Goal: Task Accomplishment & Management: Manage account settings

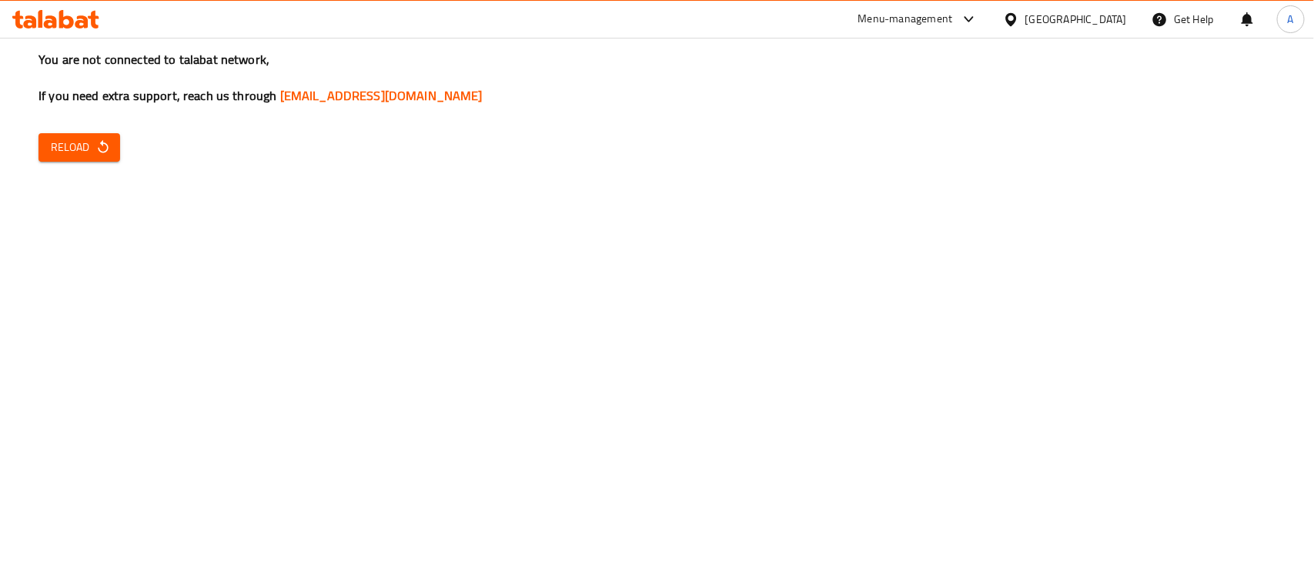
click at [658, 346] on div "You are not connected to talabat network, If you need extra support, reach us t…" at bounding box center [657, 288] width 1314 height 576
click at [68, 145] on span "Reload" at bounding box center [79, 147] width 57 height 19
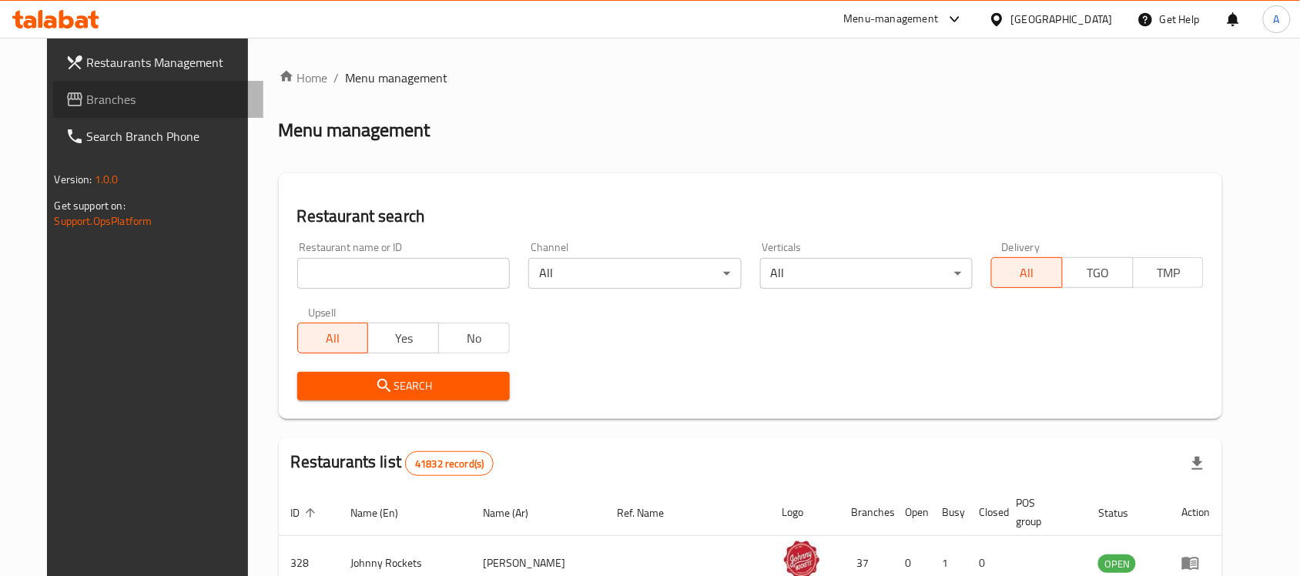
click at [87, 91] on span "Branches" at bounding box center [169, 99] width 165 height 18
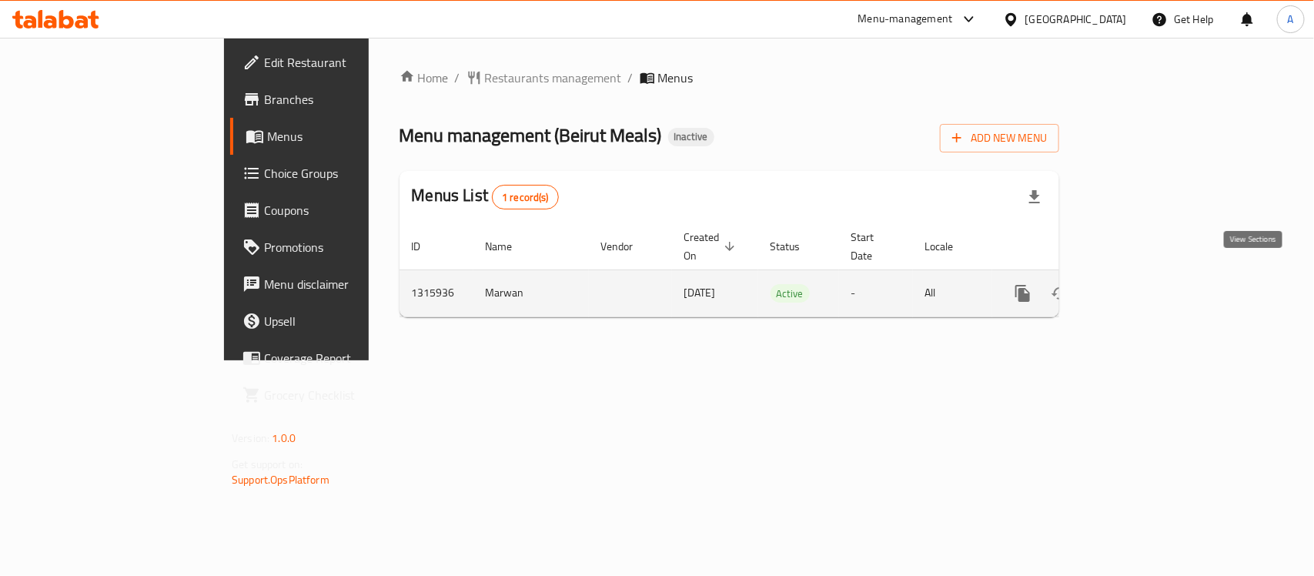
click at [1141, 286] on icon "enhanced table" at bounding box center [1134, 293] width 14 height 14
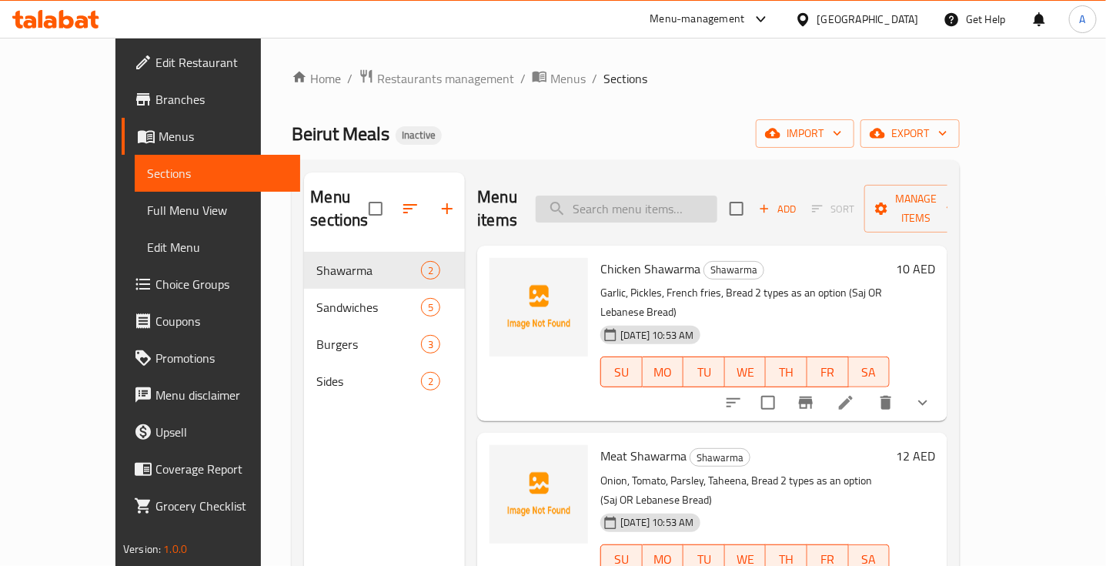
click at [639, 199] on input "search" at bounding box center [627, 209] width 182 height 27
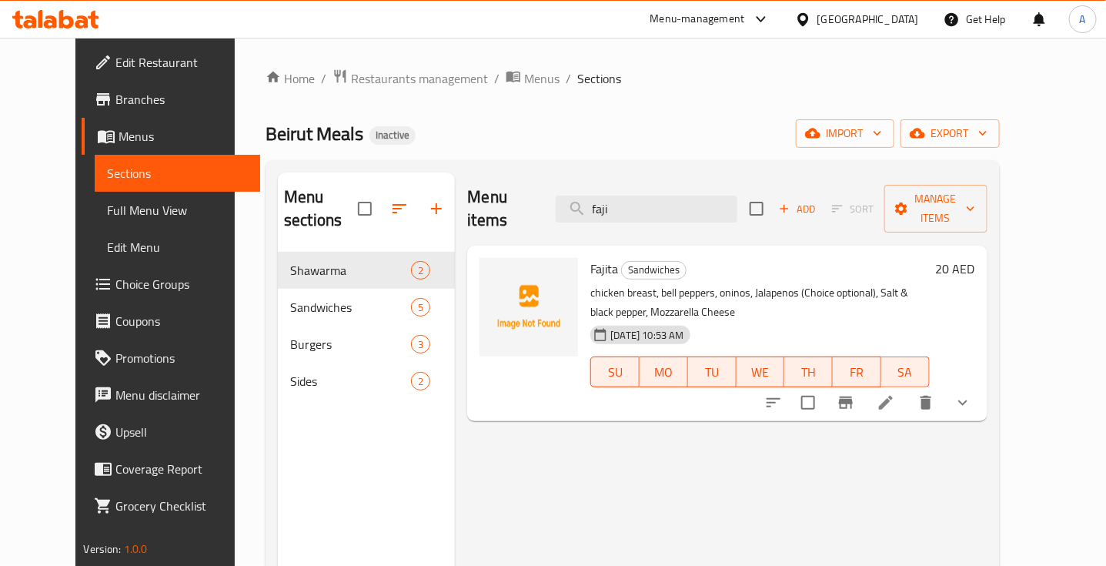
click at [685, 350] on div "SU MO TU WE TH FR SA" at bounding box center [759, 371] width 351 height 43
click at [662, 205] on input "faji" at bounding box center [647, 209] width 182 height 27
click at [644, 201] on input "faji" at bounding box center [647, 209] width 182 height 27
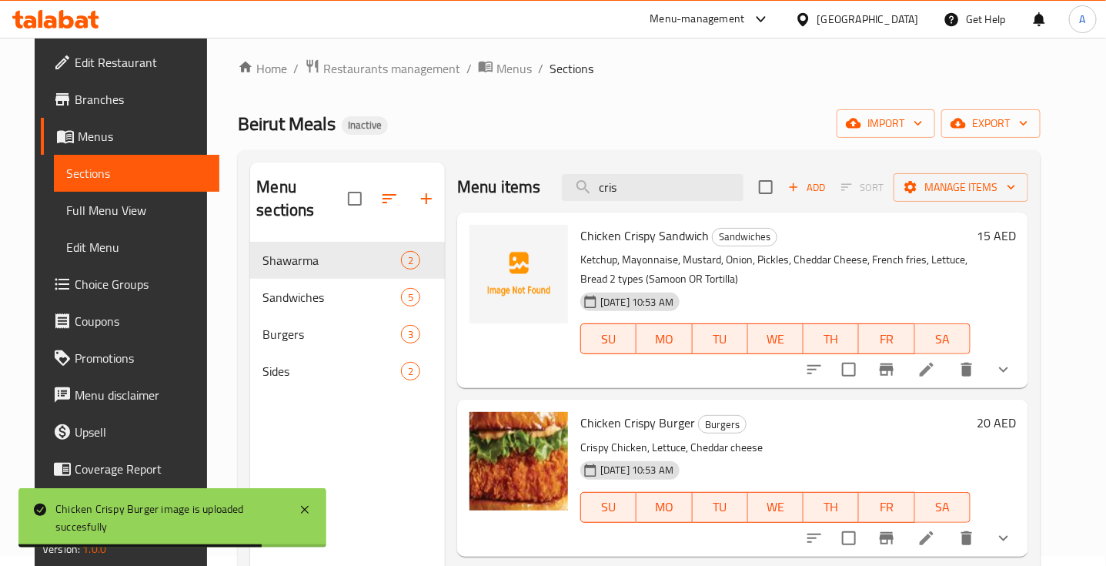
scroll to position [9, 0]
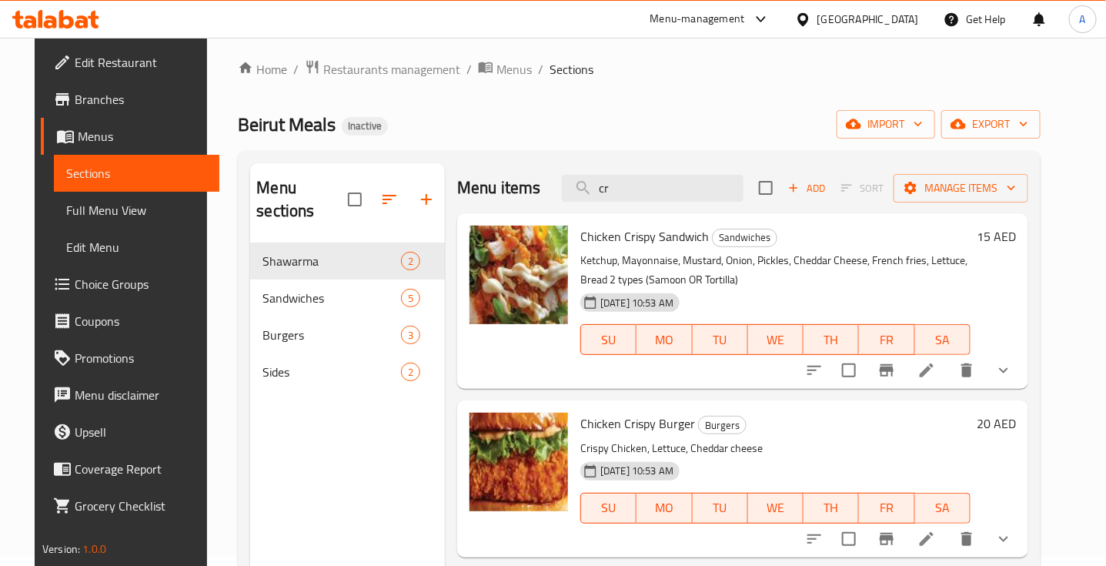
type input "c"
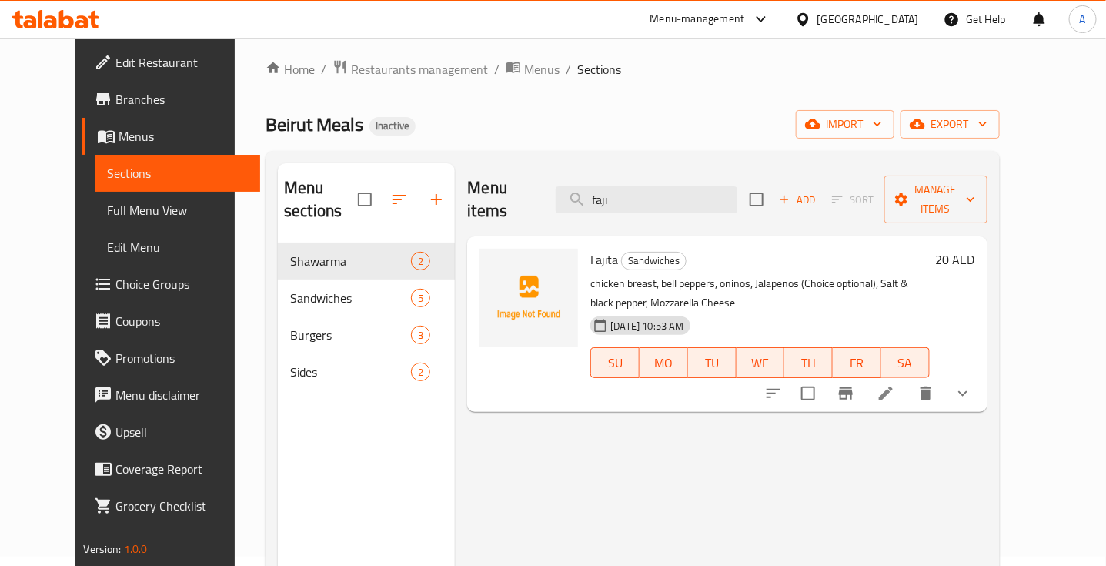
type input "faji"
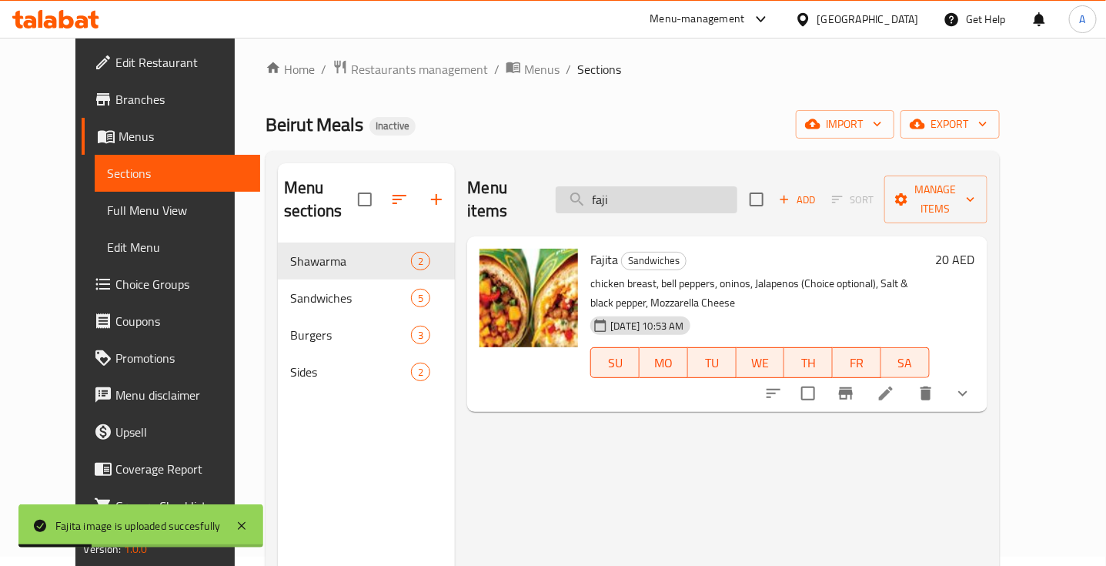
click at [666, 194] on input "faji" at bounding box center [647, 199] width 182 height 27
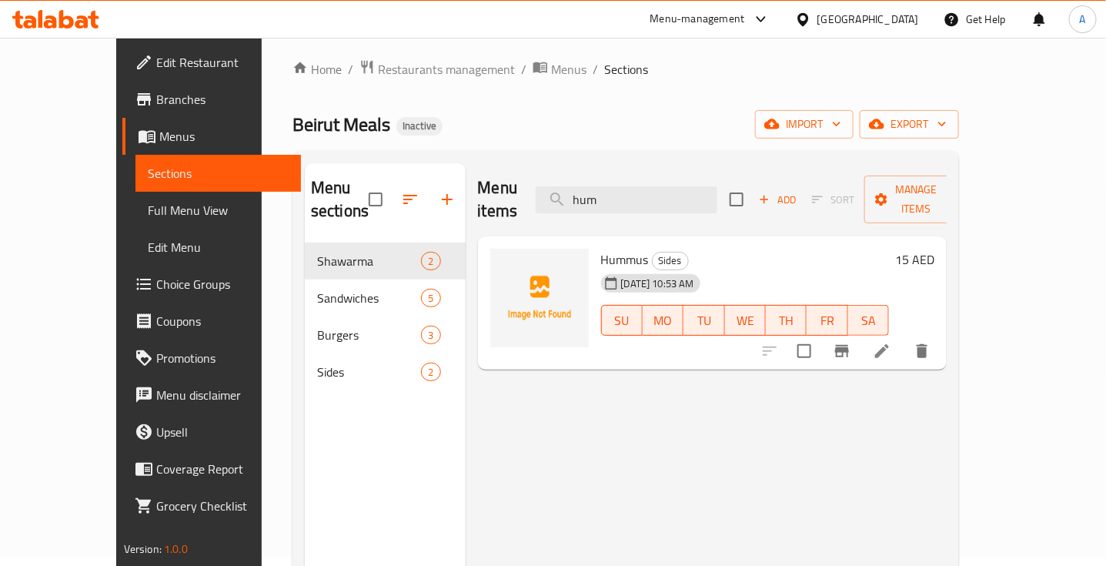
type input "hum"
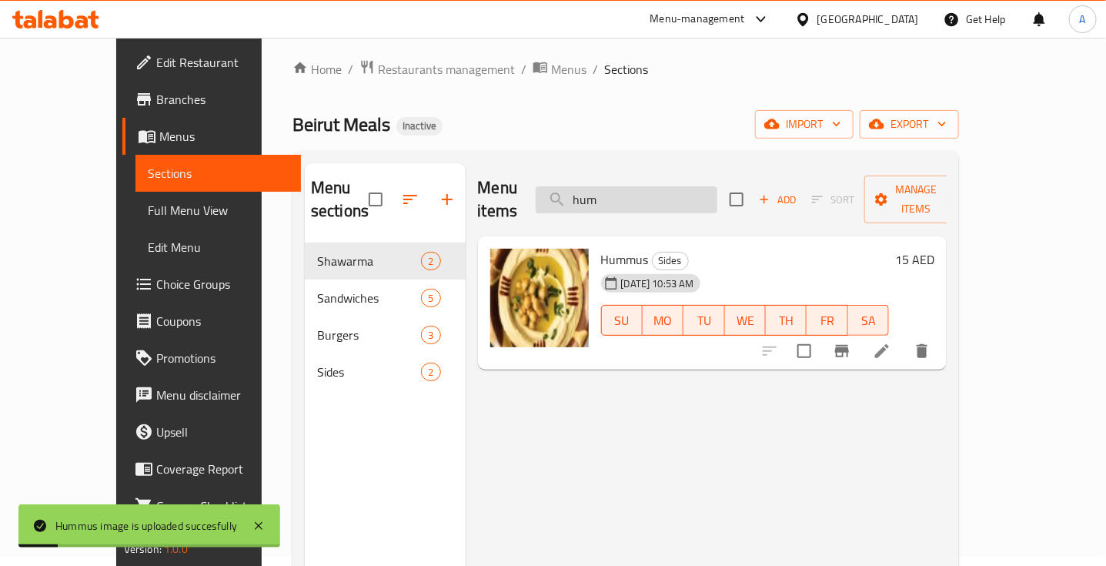
click at [652, 191] on input "hum" at bounding box center [627, 199] width 182 height 27
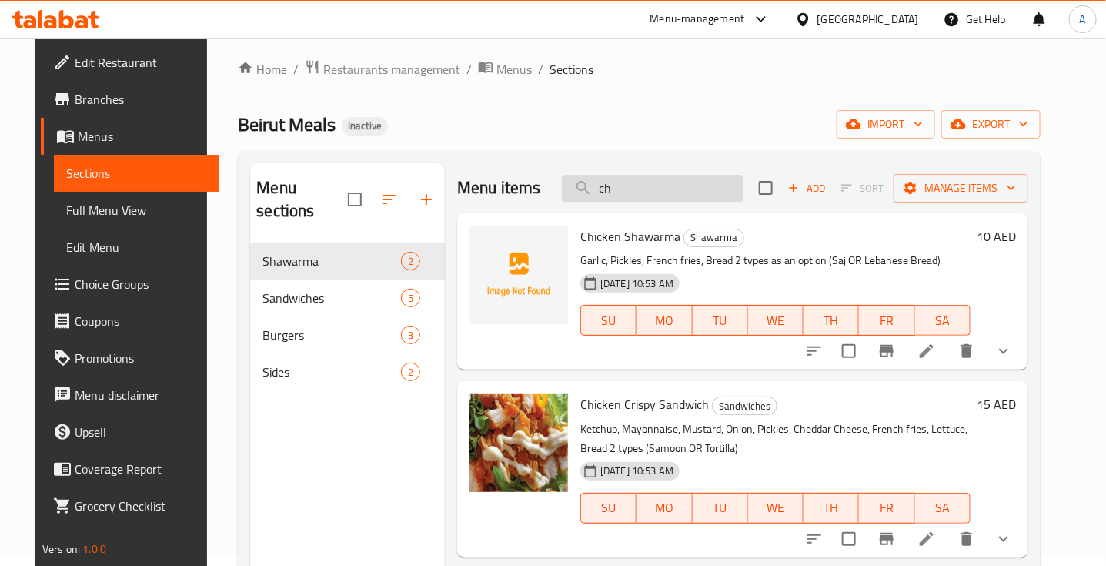
type input "c"
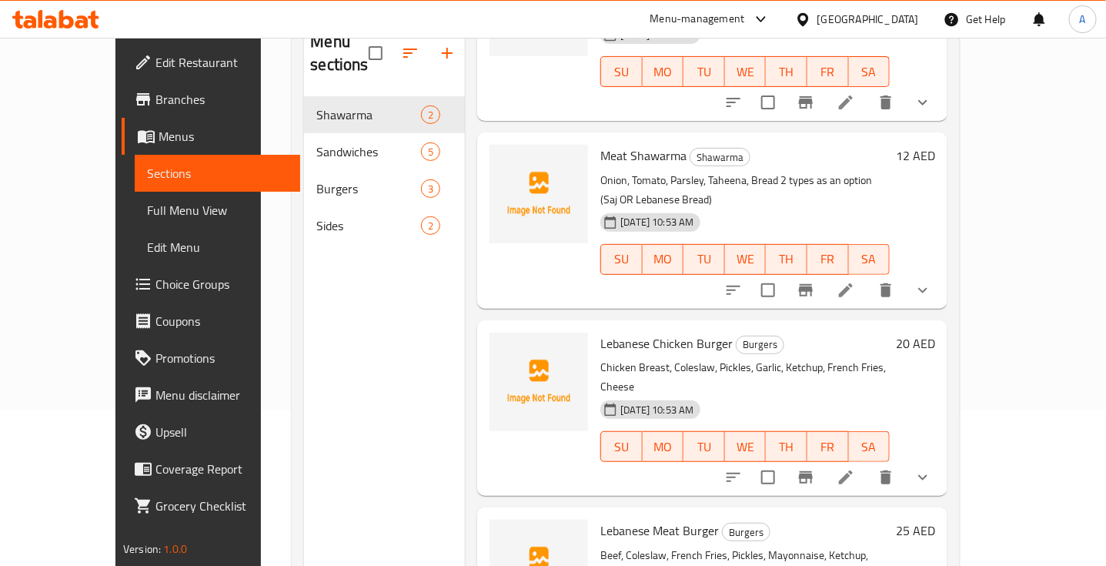
scroll to position [156, 0]
type input "leb"
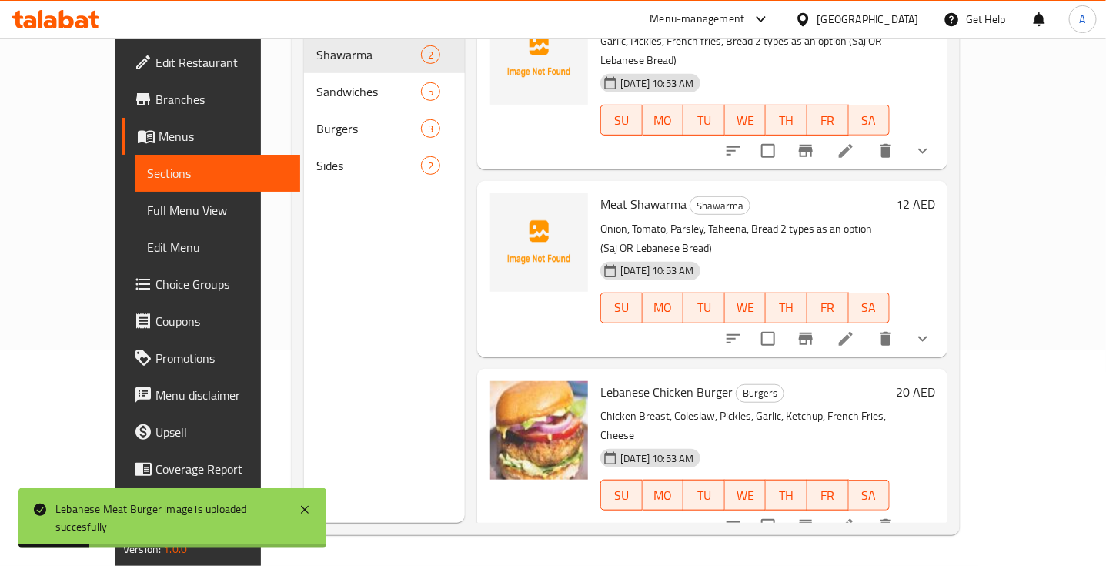
scroll to position [31, 0]
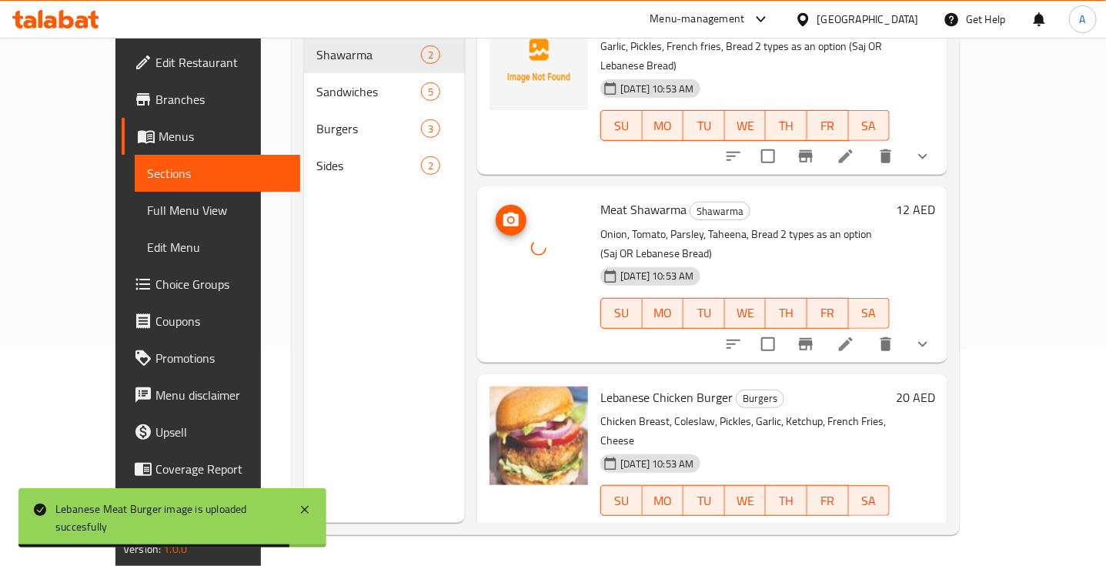
click at [540, 254] on div at bounding box center [539, 248] width 99 height 99
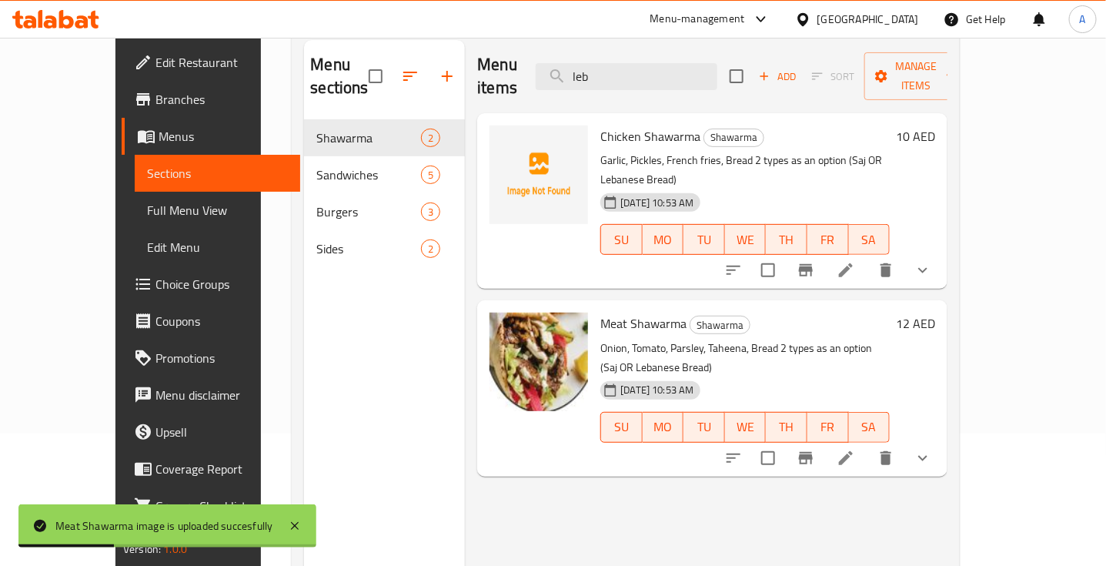
scroll to position [132, 0]
click at [684, 67] on input "leb" at bounding box center [627, 77] width 182 height 27
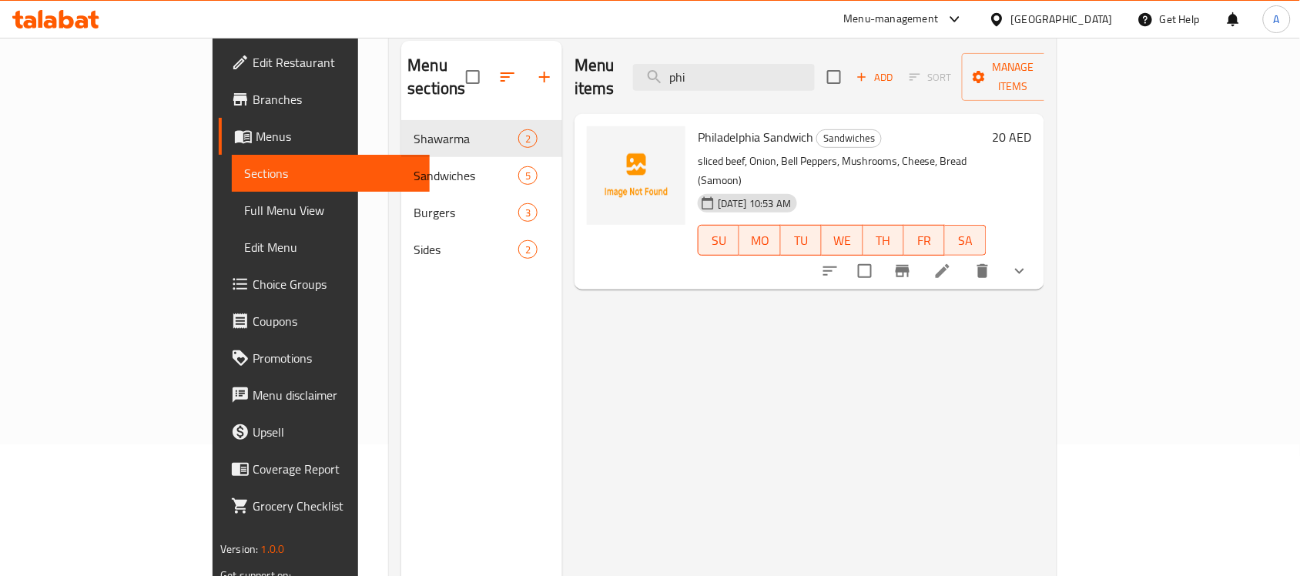
type input "phi"
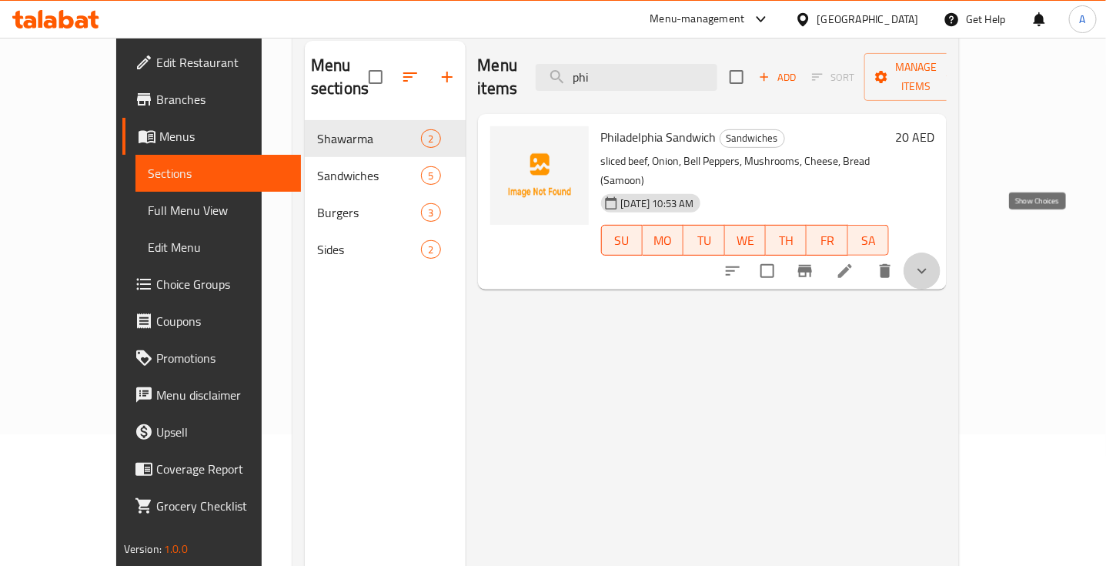
click at [932, 262] on icon "show more" at bounding box center [922, 271] width 18 height 18
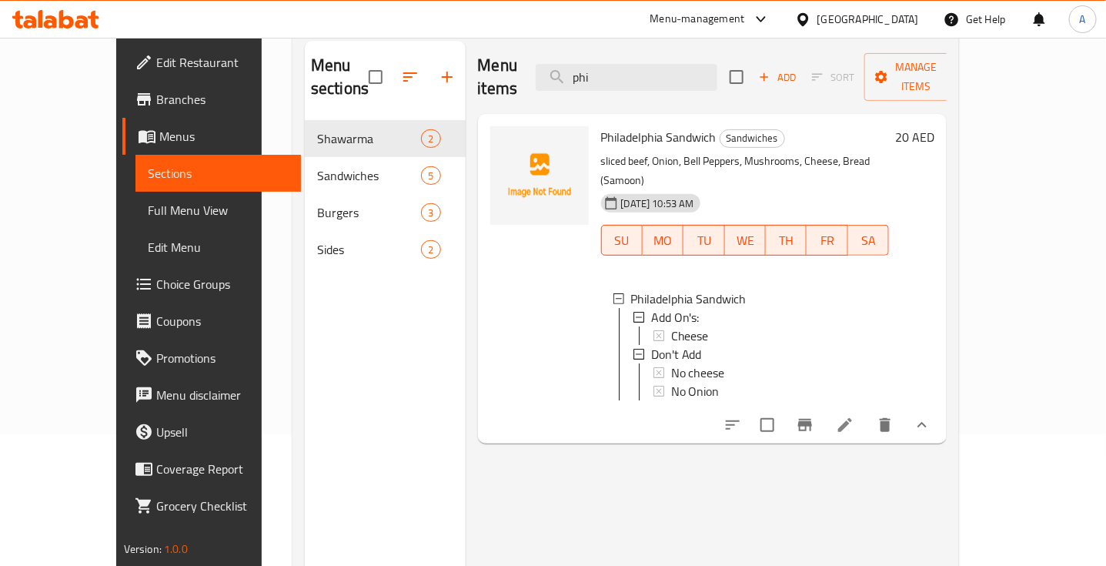
scroll to position [106, 0]
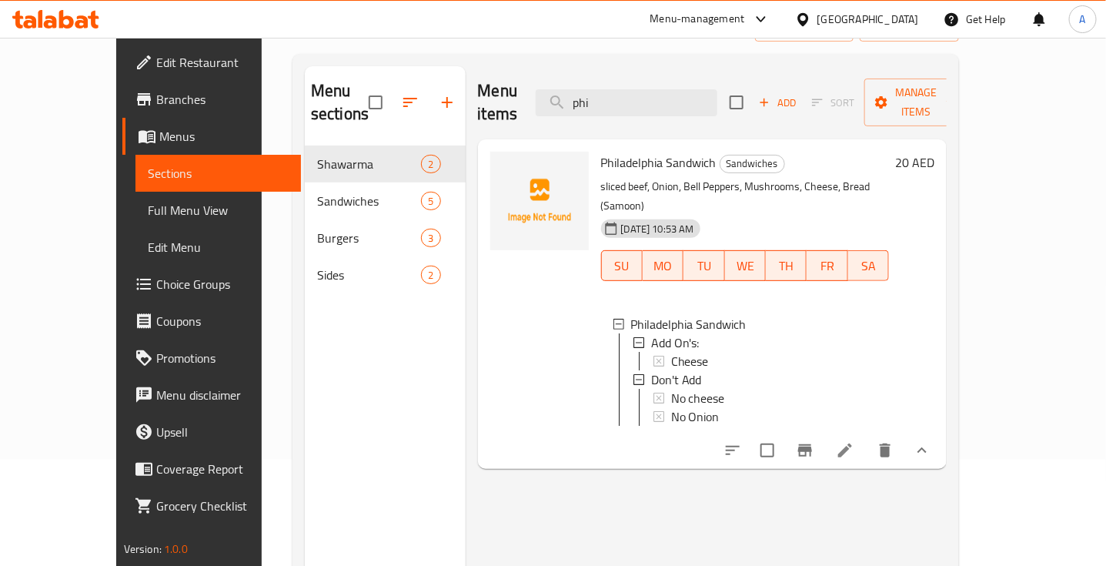
click at [606, 151] on span "Philadelphia Sandwich" at bounding box center [658, 162] width 115 height 23
click at [890, 152] on h6 "Philadelphia Sandwich Sandwiches" at bounding box center [745, 163] width 289 height 22
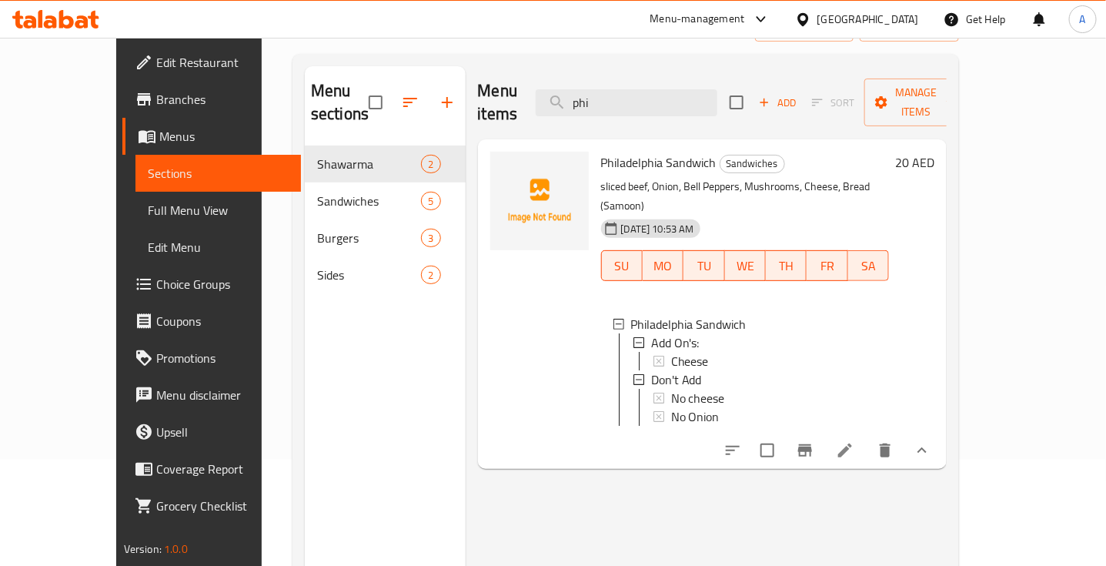
click at [621, 151] on span "Philadelphia Sandwich" at bounding box center [658, 162] width 115 height 23
copy h6 "Philadelphia Sandwich"
click at [890, 152] on h6 "Philadelphia Sandwich Sandwiches" at bounding box center [745, 163] width 289 height 22
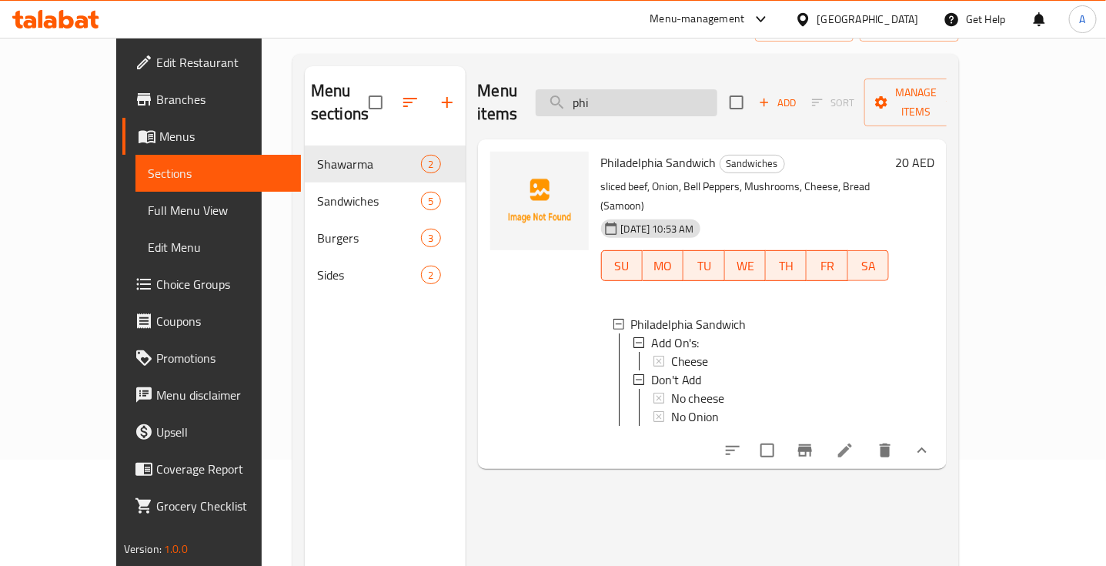
click at [690, 93] on input "phi" at bounding box center [627, 102] width 182 height 27
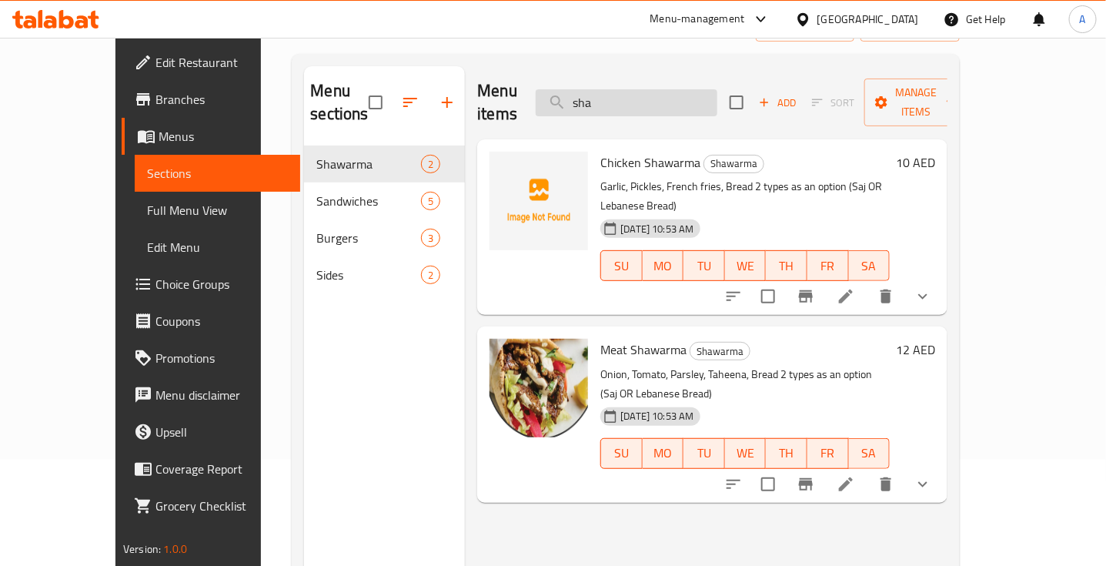
click at [654, 98] on input "sha" at bounding box center [627, 102] width 182 height 27
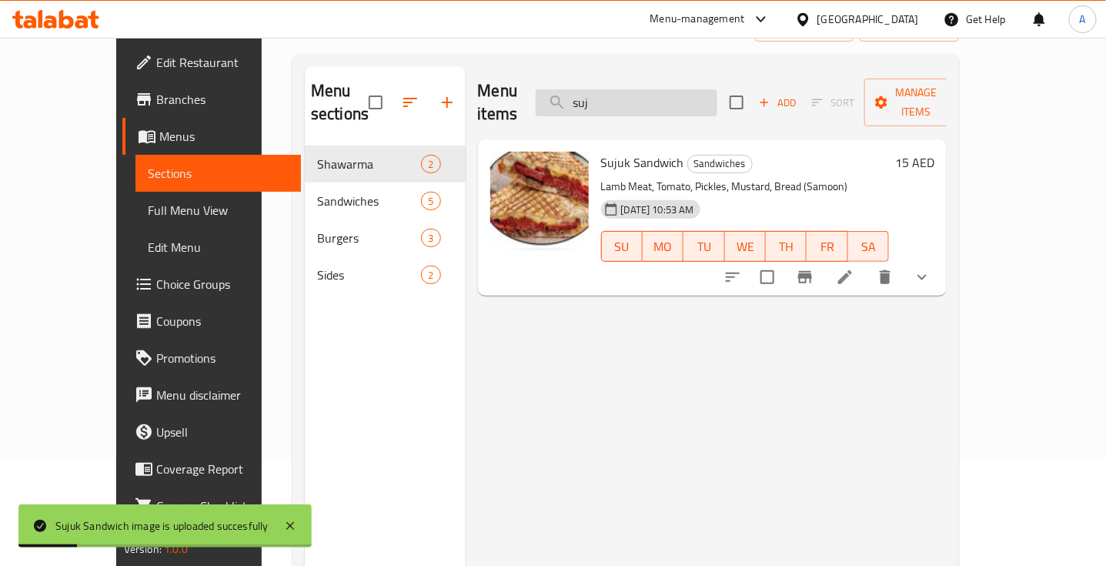
click at [641, 89] on input "suj" at bounding box center [627, 102] width 182 height 27
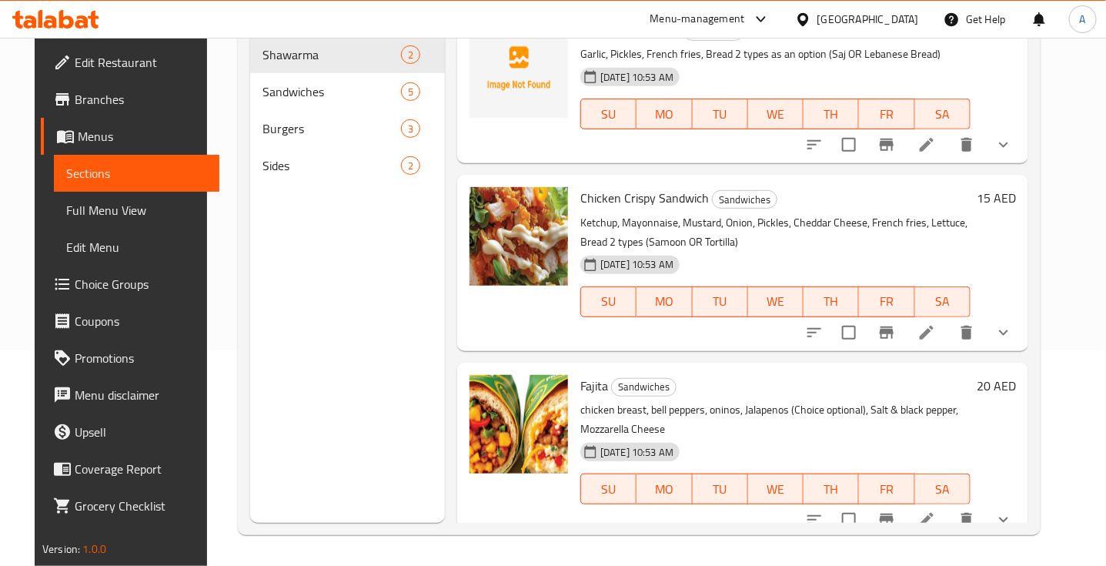
scroll to position [0, 0]
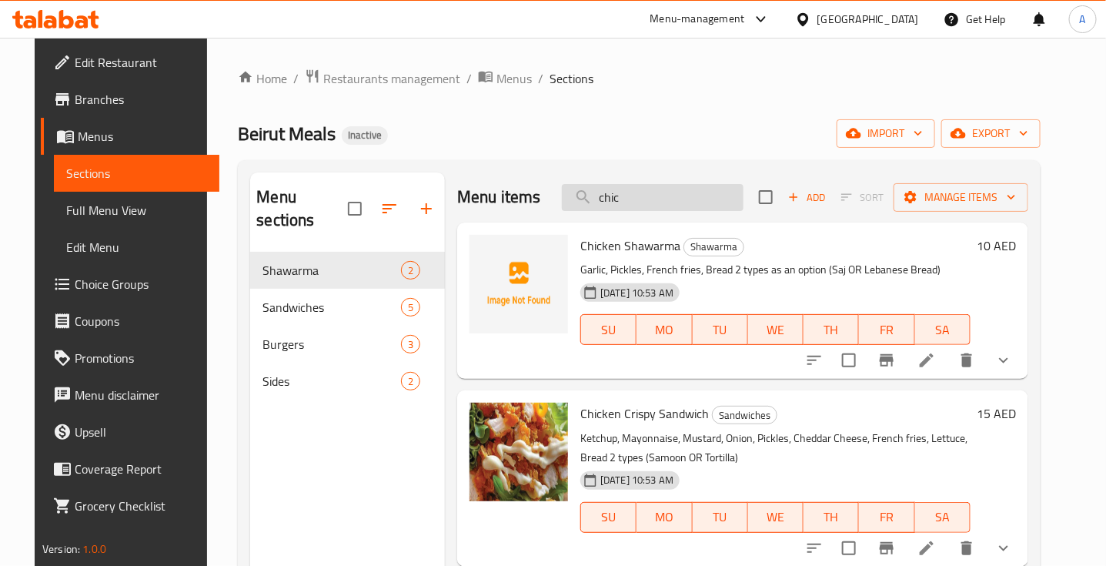
click at [636, 201] on input "chic" at bounding box center [653, 197] width 182 height 27
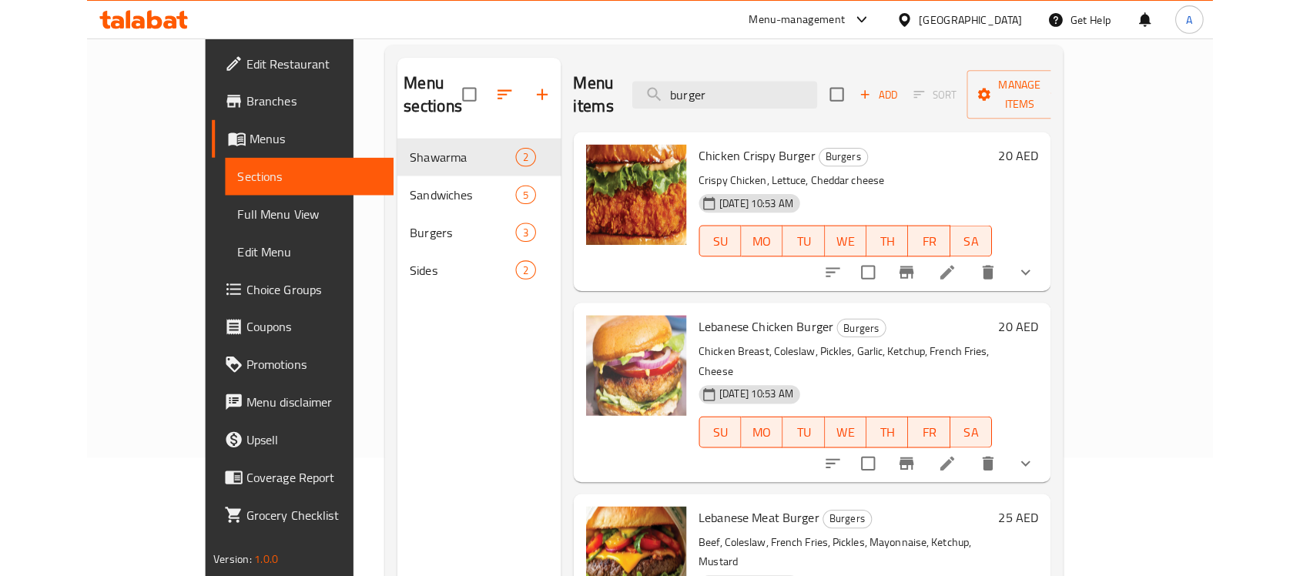
scroll to position [116, 0]
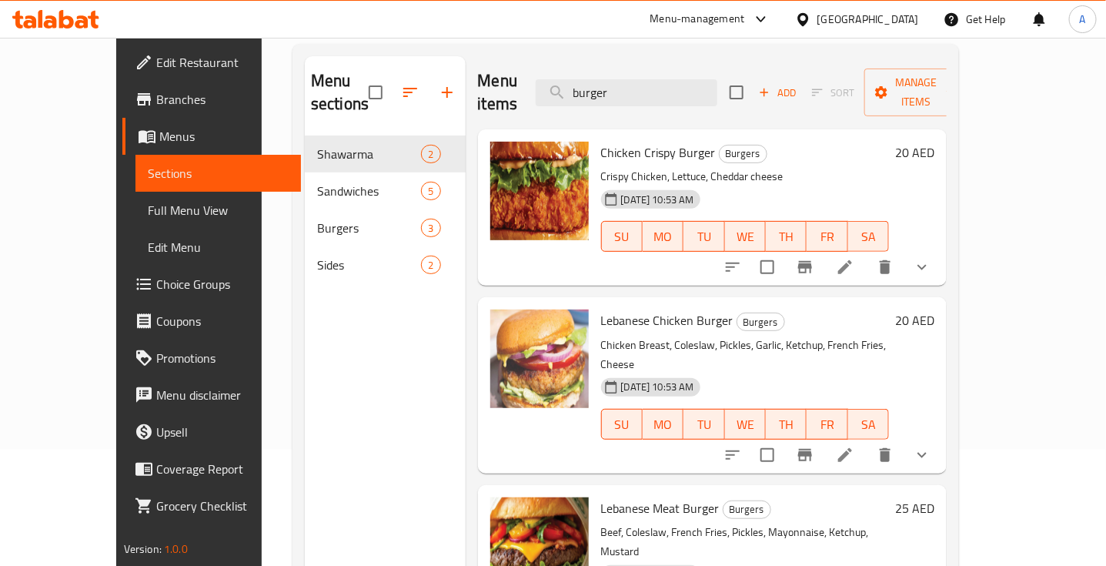
type input "burger"
click at [890, 142] on h6 "Chicken Crispy Burger Burgers" at bounding box center [745, 153] width 289 height 22
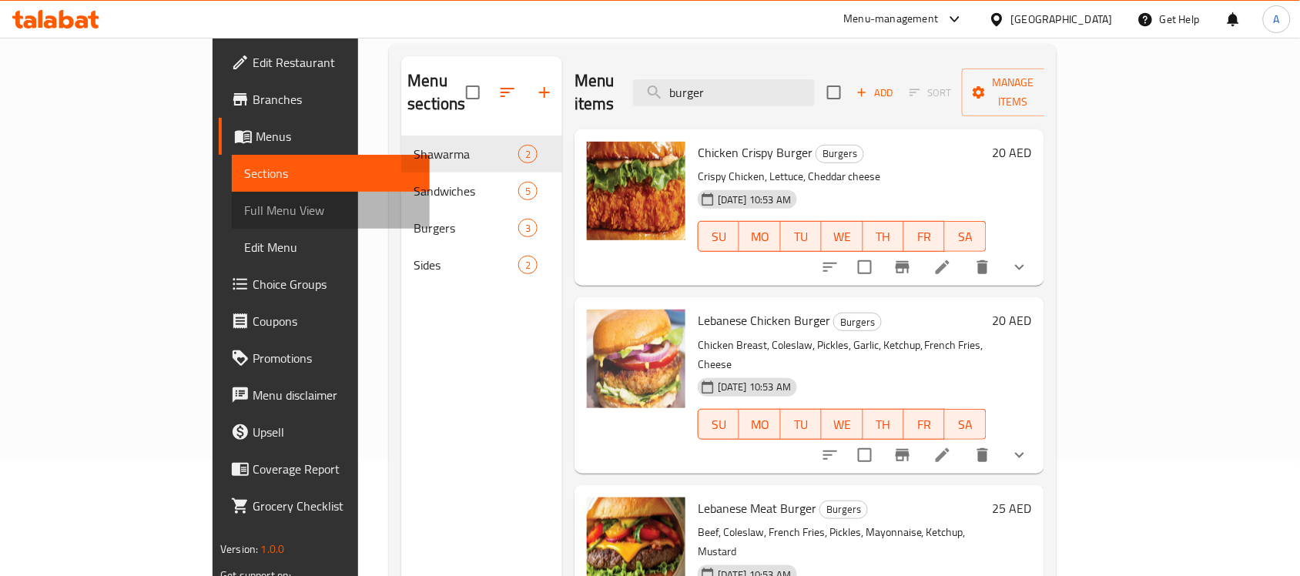
click at [244, 206] on span "Full Menu View" at bounding box center [330, 210] width 173 height 18
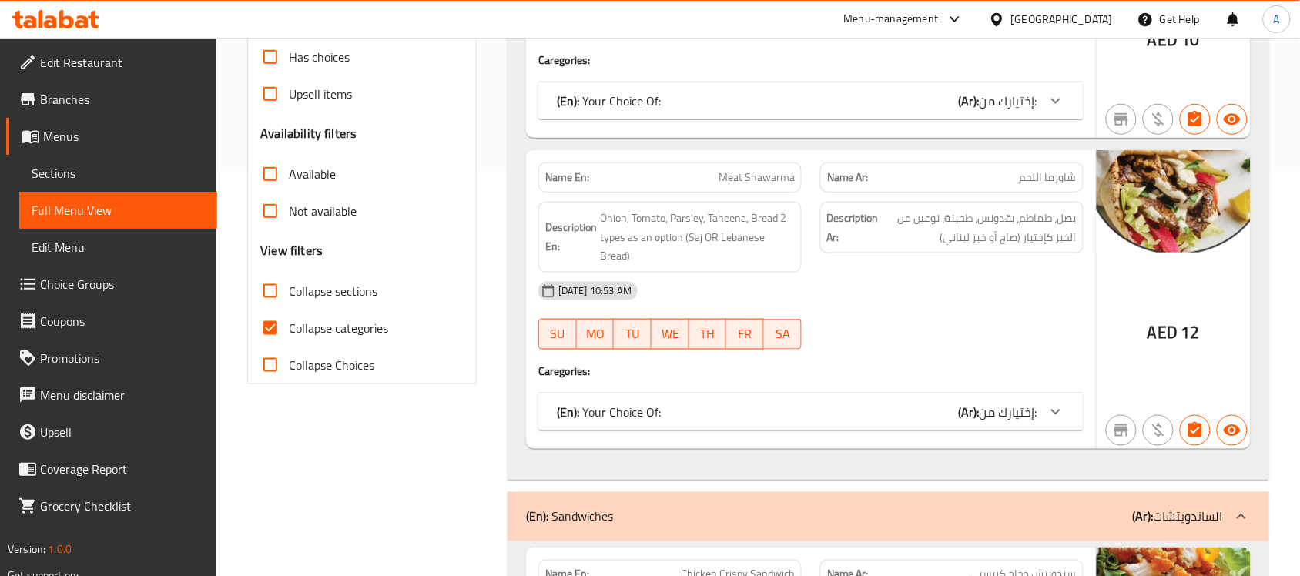
scroll to position [405, 0]
click at [269, 320] on input "Collapse categories" at bounding box center [270, 327] width 37 height 37
checkbox input "false"
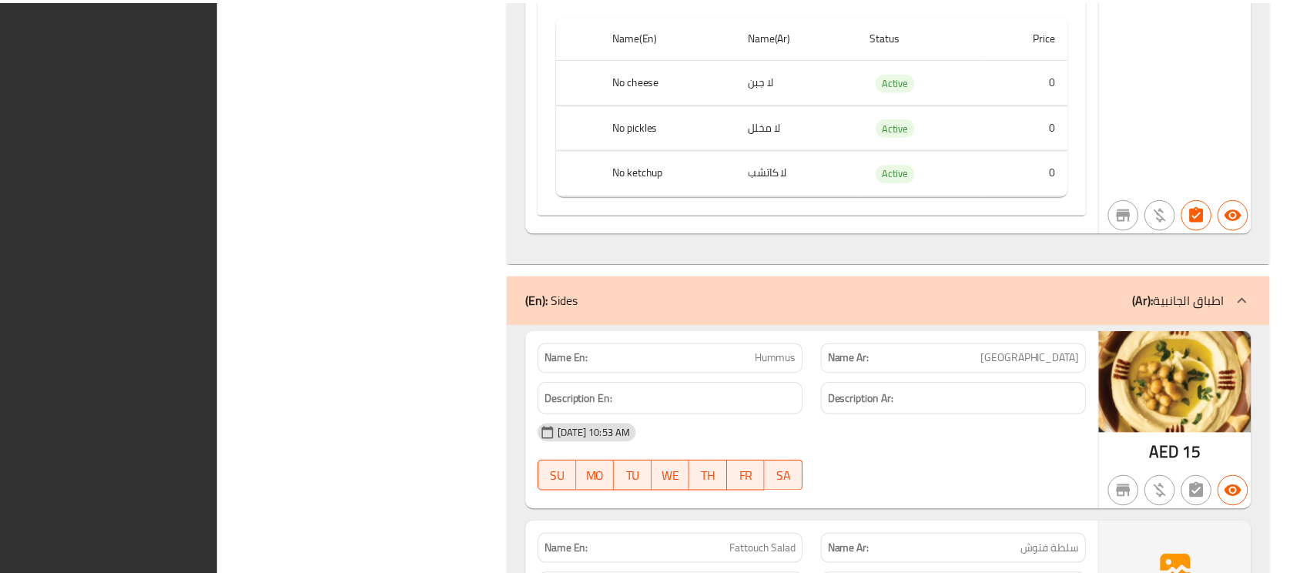
scroll to position [7766, 0]
